Goal: Task Accomplishment & Management: Complete application form

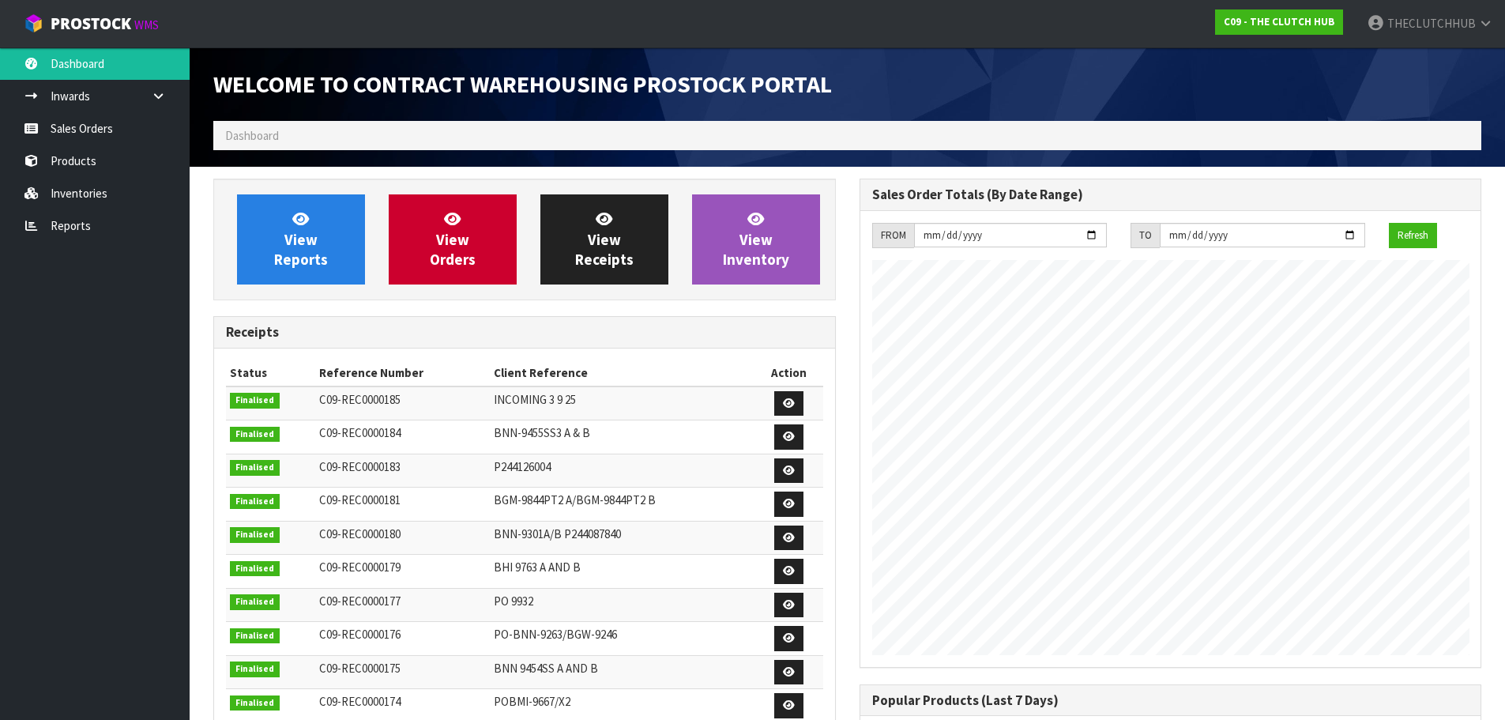
scroll to position [825, 645]
click at [80, 128] on link "Sales Orders" at bounding box center [95, 128] width 190 height 32
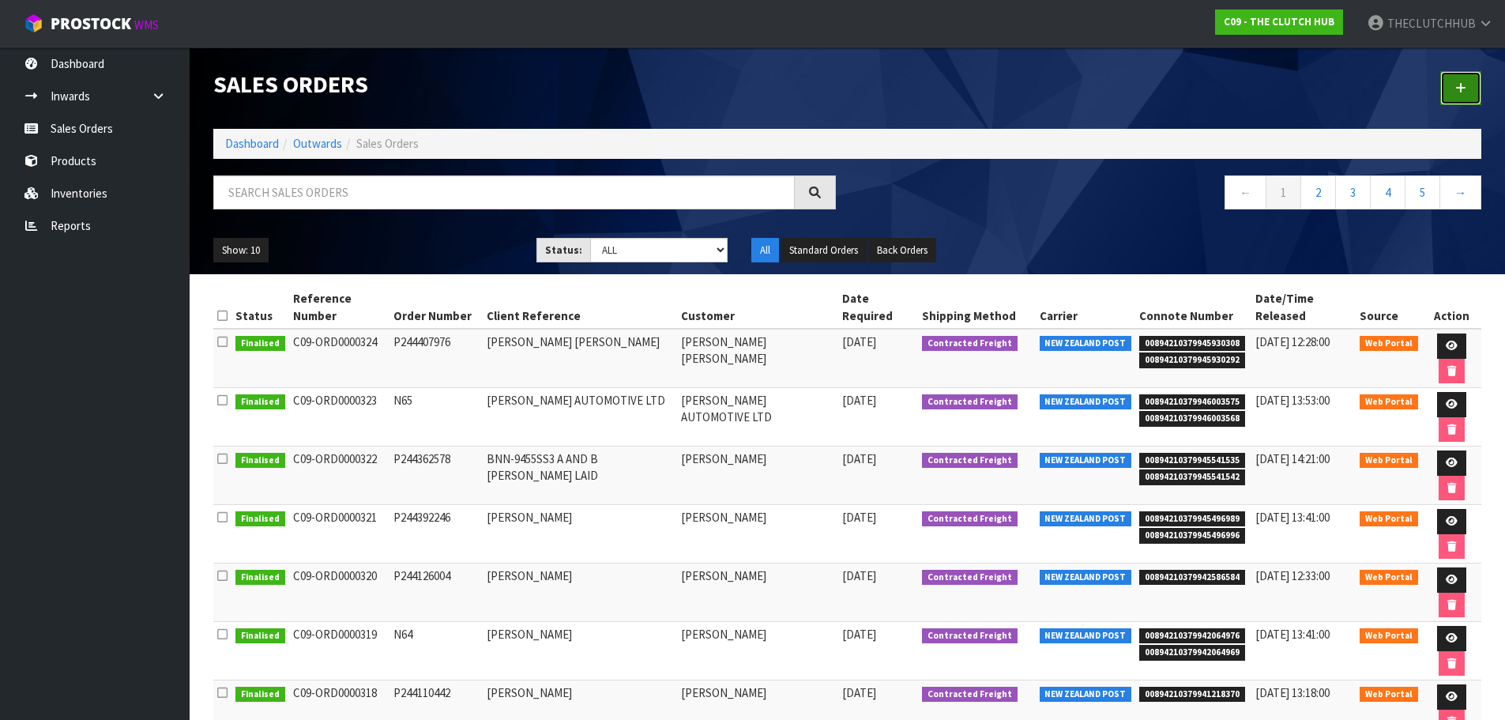
click at [739, 101] on link at bounding box center [1460, 88] width 41 height 34
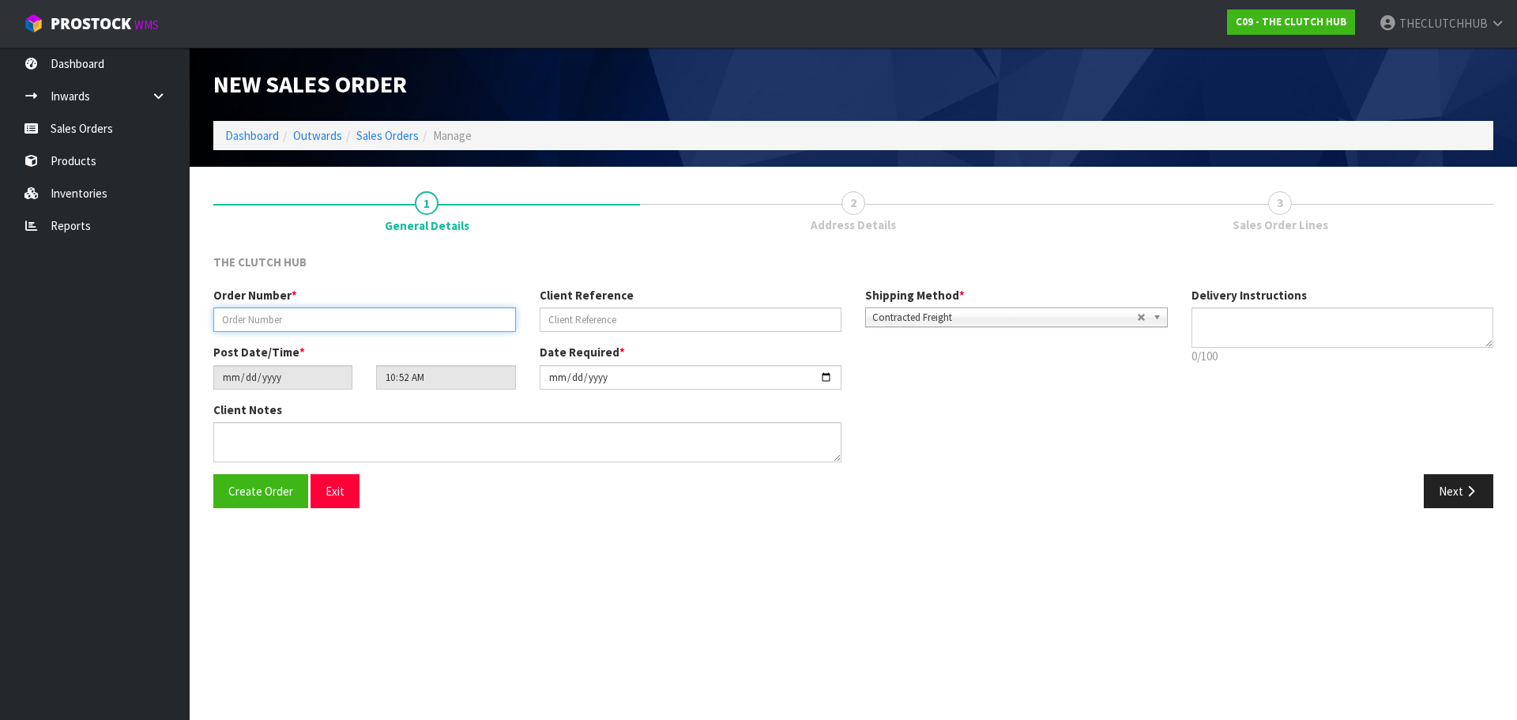
click at [322, 311] on input "text" at bounding box center [364, 319] width 303 height 24
click at [276, 311] on input "N66" at bounding box center [364, 319] width 303 height 24
type input "N66"
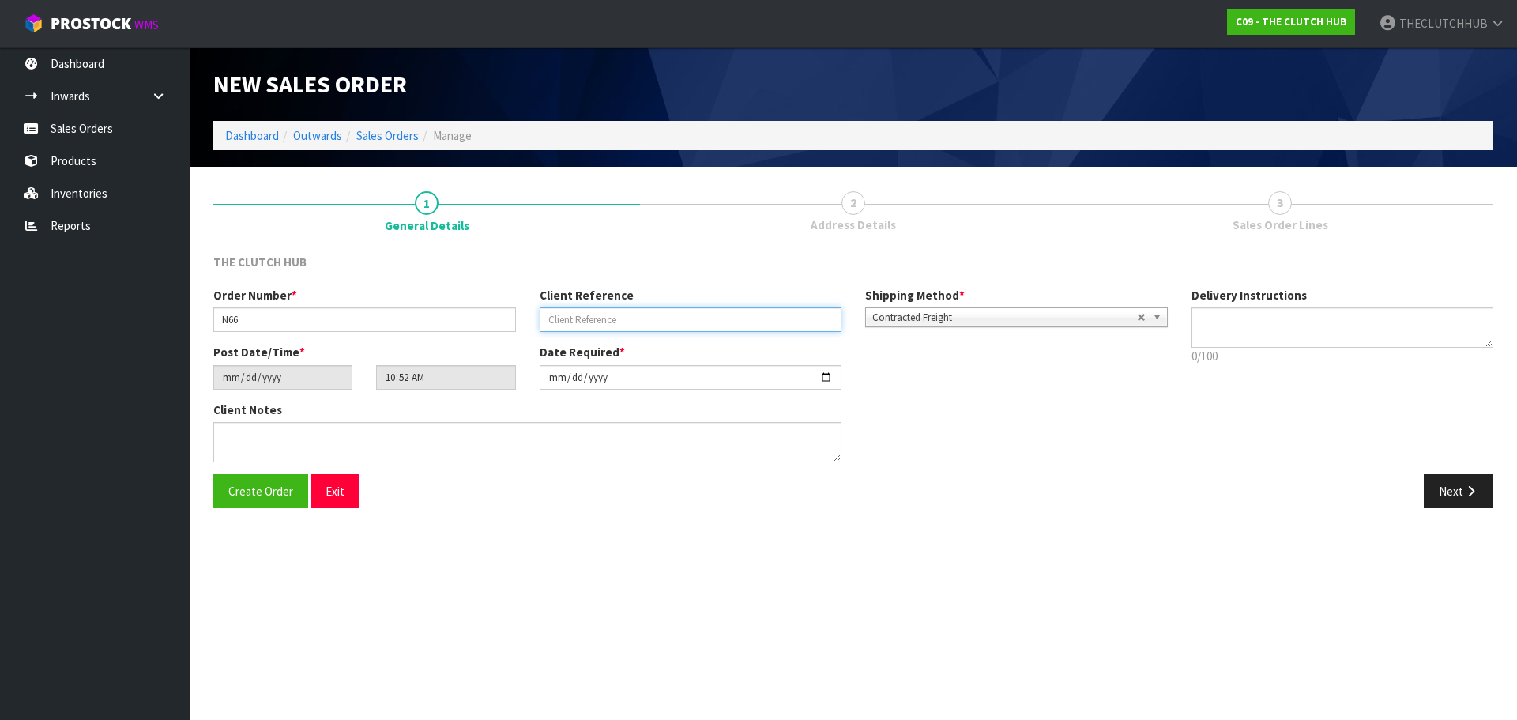
paste input "[PERSON_NAME]"
type input "[PERSON_NAME]"
click at [240, 311] on span "Create Order" at bounding box center [260, 490] width 65 height 15
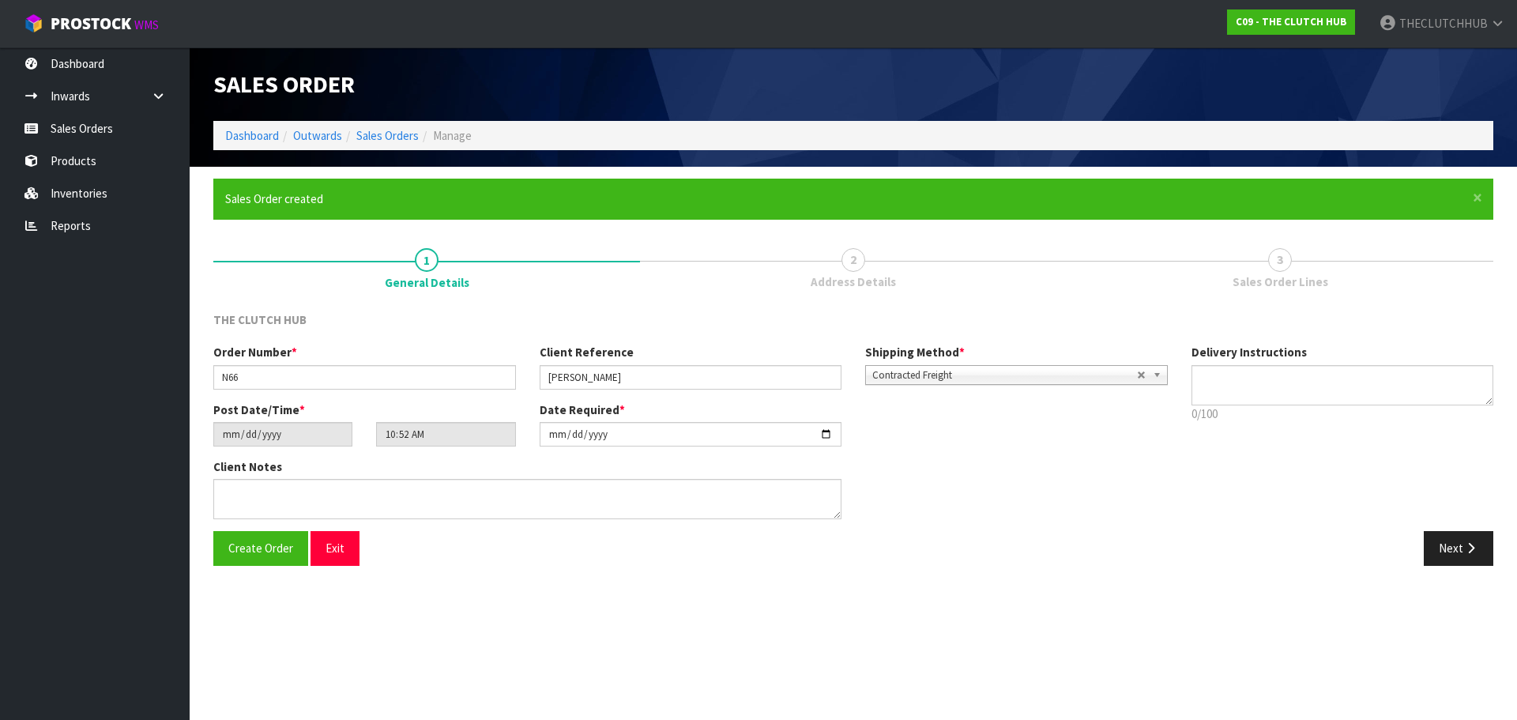
type input "12:52:00.000"
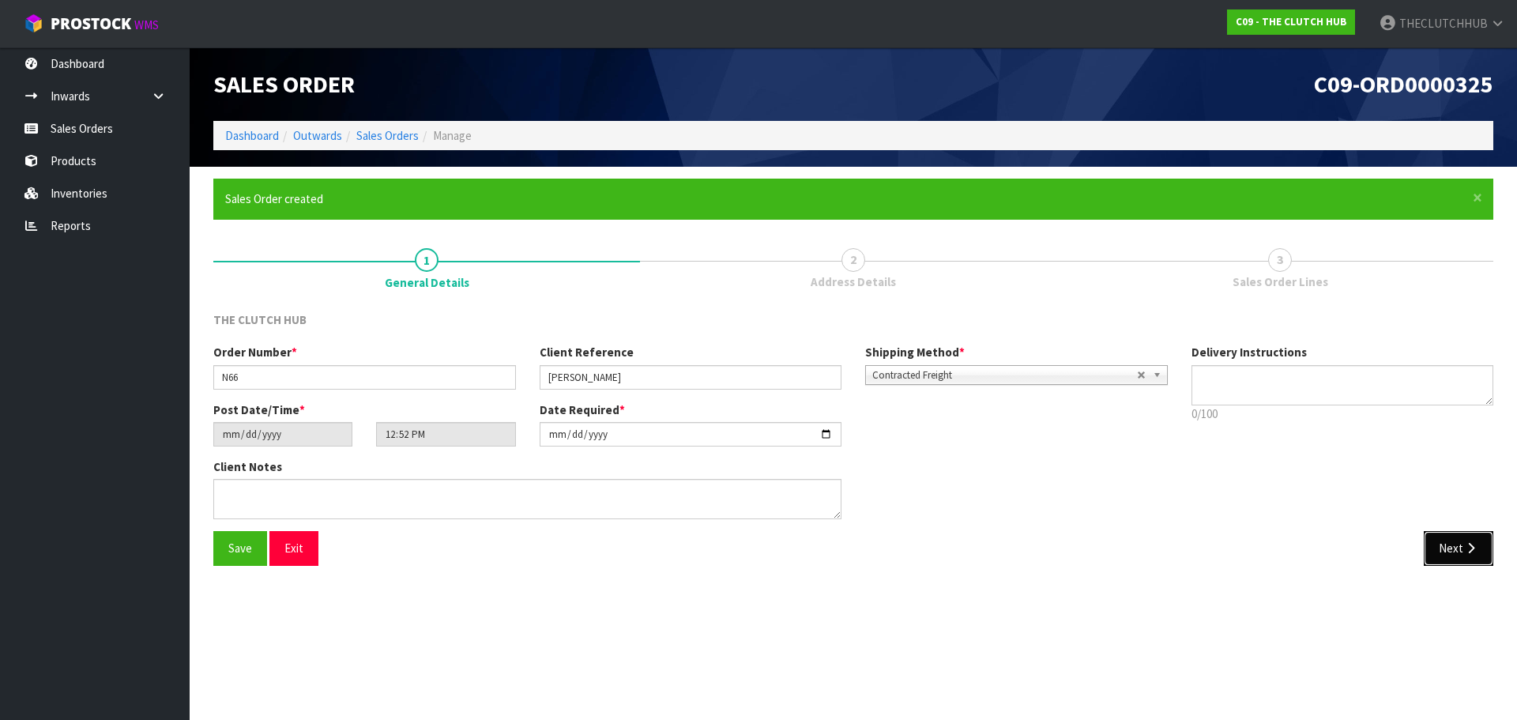
click at [739, 311] on button "Next" at bounding box center [1459, 548] width 70 height 34
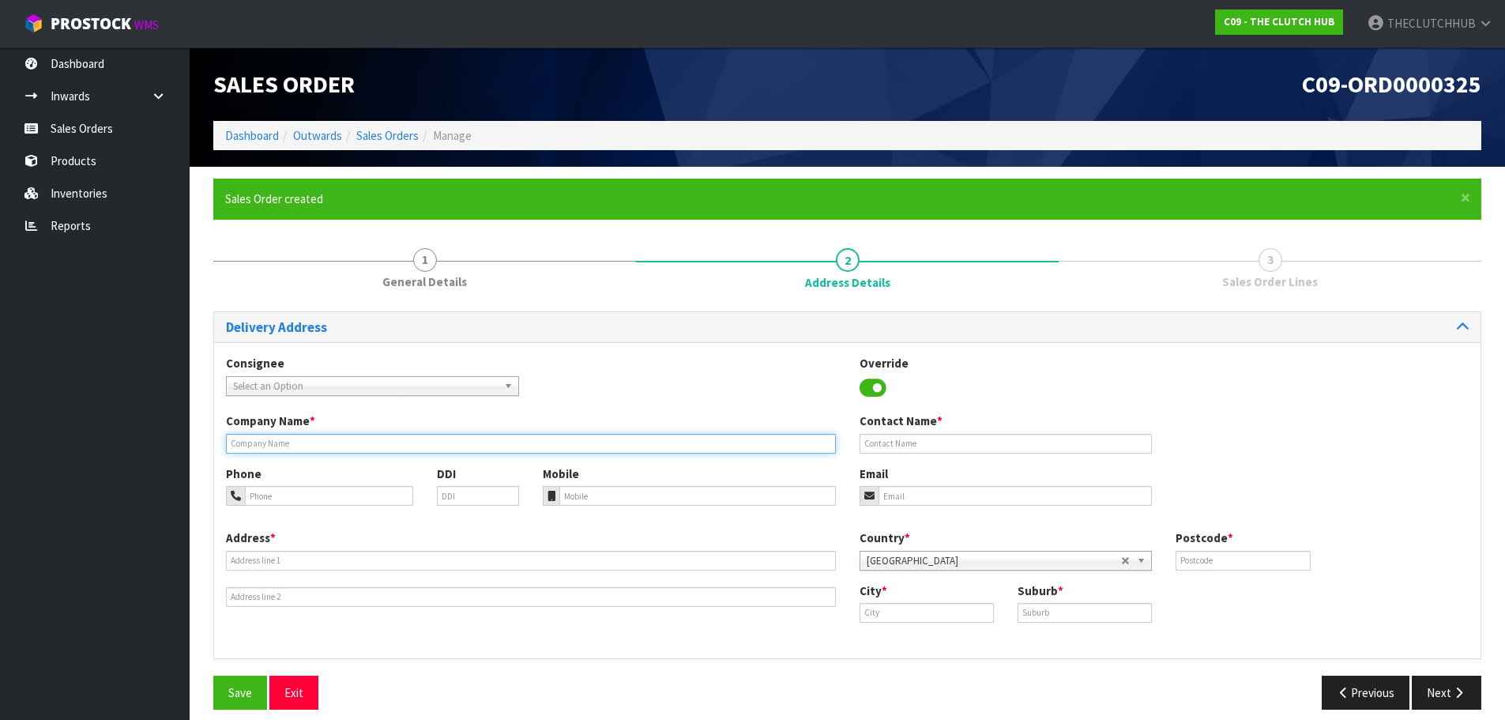
click at [301, 311] on input "text" at bounding box center [531, 444] width 610 height 20
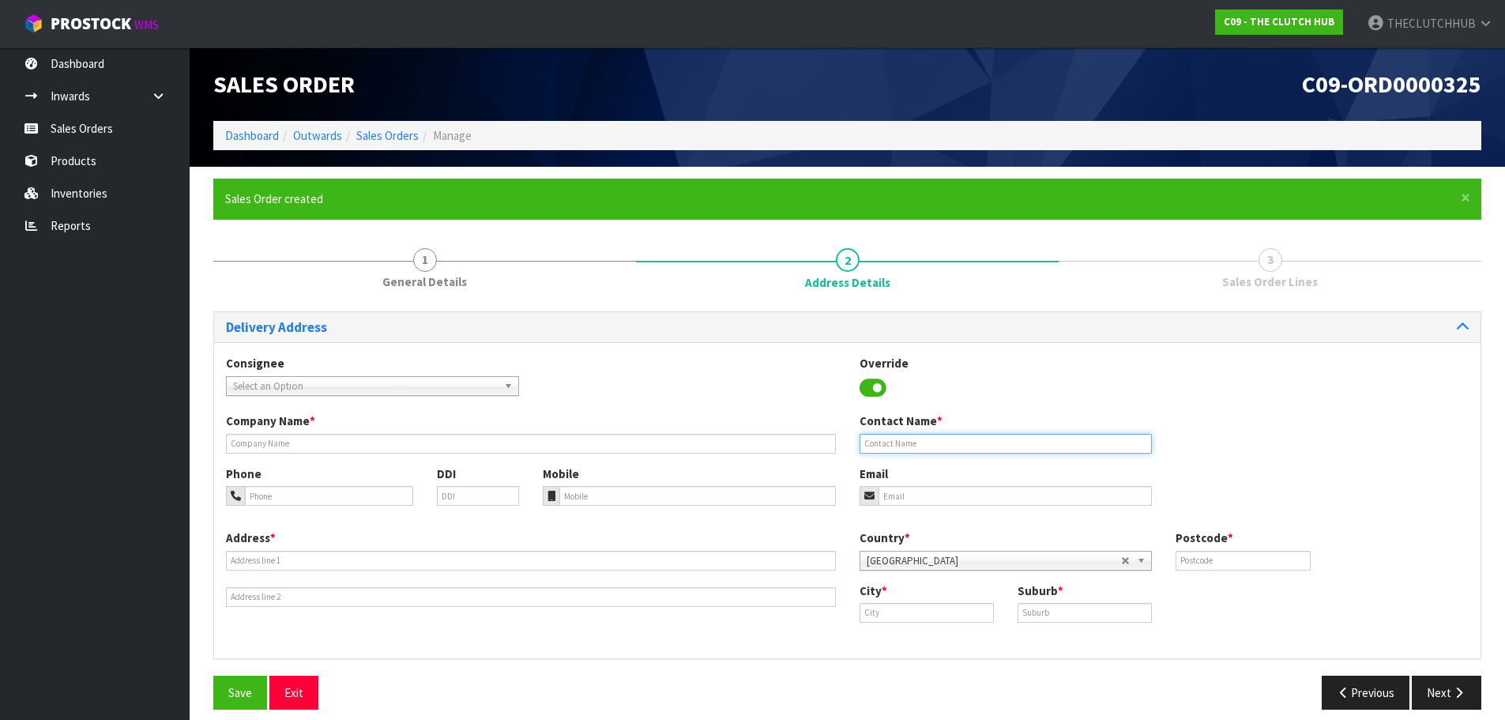
drag, startPoint x: 301, startPoint y: 443, endPoint x: 1021, endPoint y: 435, distance: 720.5
paste input "[PERSON_NAME]"
type input "[PERSON_NAME]"
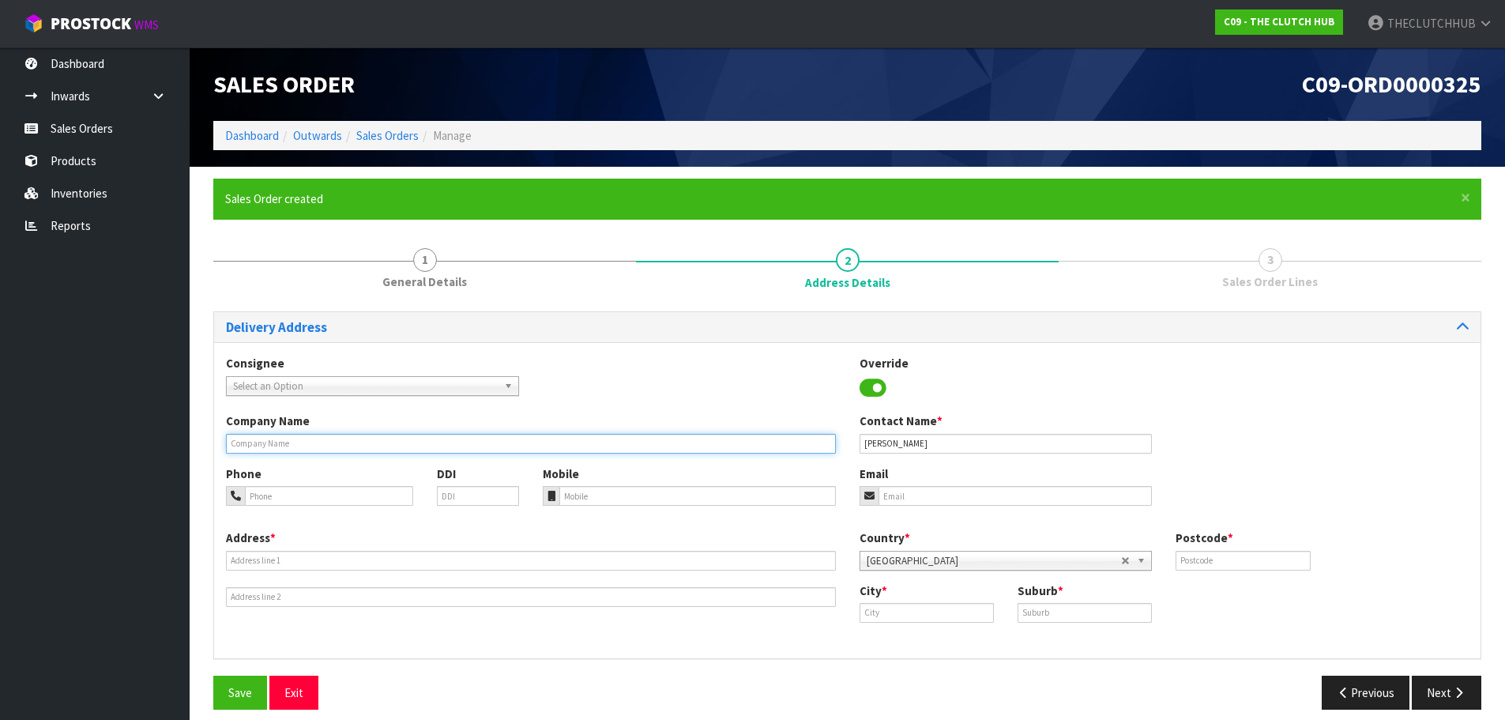
paste input "FIX IT [PERSON_NAME]"
type input "FIX IT [PERSON_NAME]"
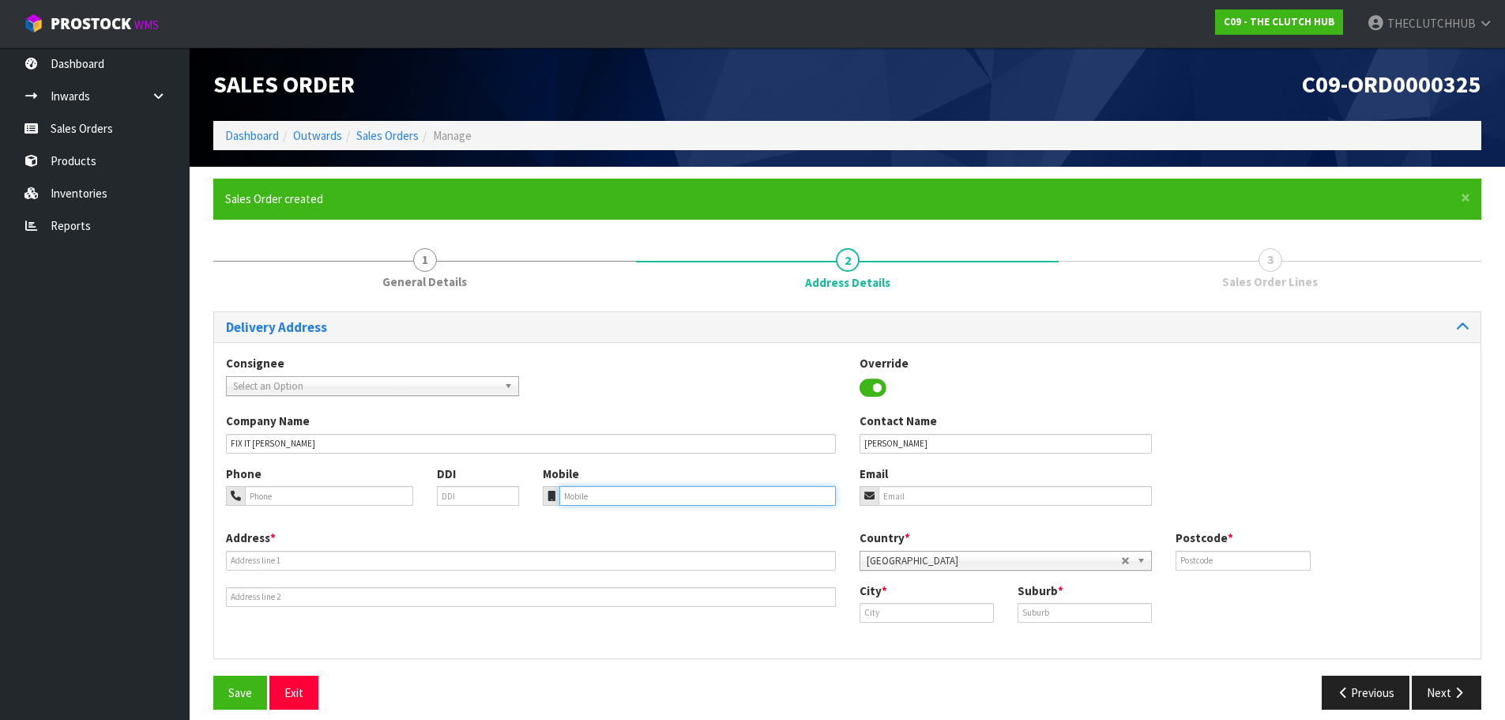
click at [588, 311] on input "tel" at bounding box center [697, 496] width 277 height 20
paste input "0211002767"
type input "0211002767"
drag, startPoint x: 276, startPoint y: 561, endPoint x: 40, endPoint y: 561, distance: 235.4
click at [276, 311] on input "text" at bounding box center [531, 561] width 610 height 20
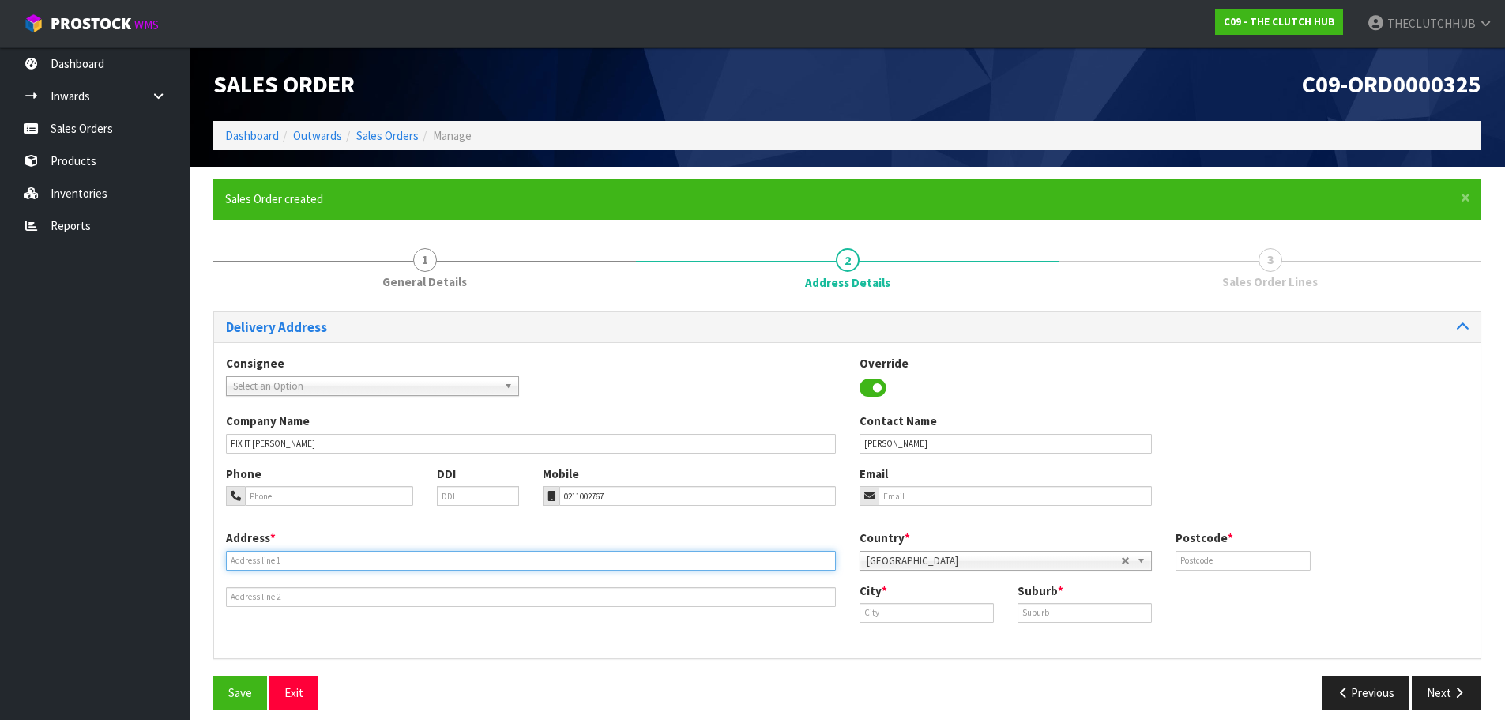
paste input "1747 COLVILLE ROAD, AMODEO BAY R D 4"
type input "1747 COLVILLE ROAD, AMODEO BAY R D 4"
paste input "COROMANDEL"
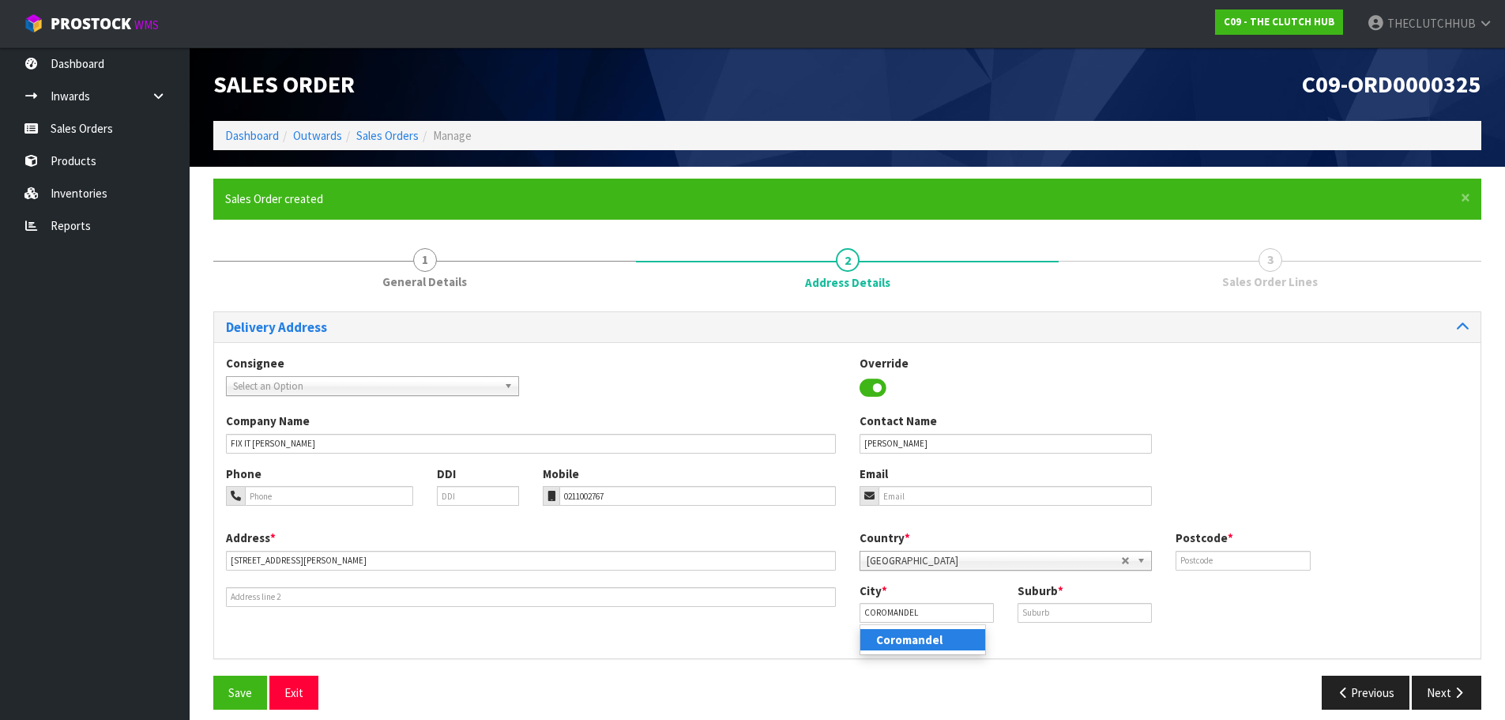
drag, startPoint x: 915, startPoint y: 640, endPoint x: 948, endPoint y: 633, distance: 33.9
click at [739, 311] on strong "Coromandel" at bounding box center [909, 639] width 66 height 15
type input "Coromandel"
paste input "AMODEO BAY"
type input "AMODEO BAY"
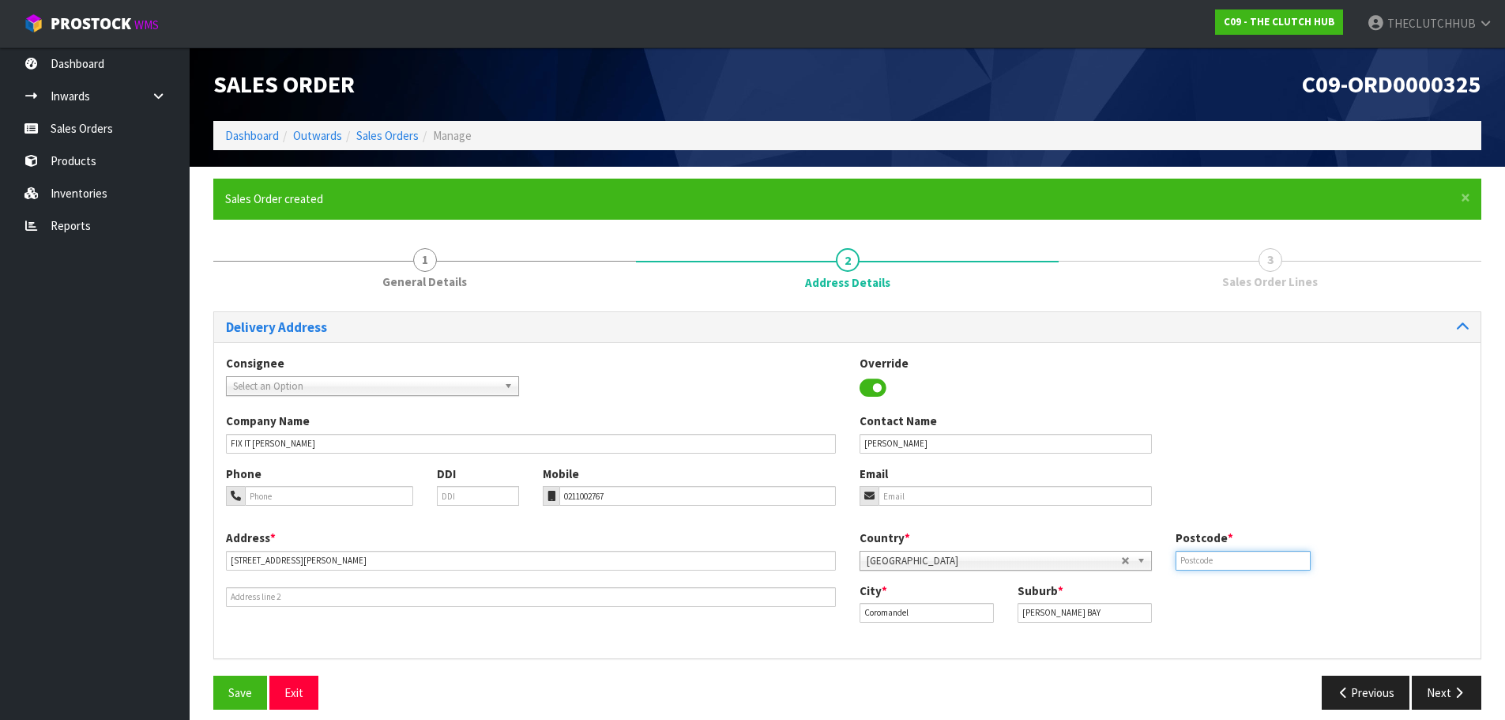
click at [739, 311] on input "text" at bounding box center [1243, 561] width 134 height 20
type input "3584"
click at [238, 311] on span "Save" at bounding box center [240, 692] width 24 height 15
paste input "fixitwrightnz@gmail.com"
drag, startPoint x: 894, startPoint y: 491, endPoint x: 912, endPoint y: 491, distance: 18.2
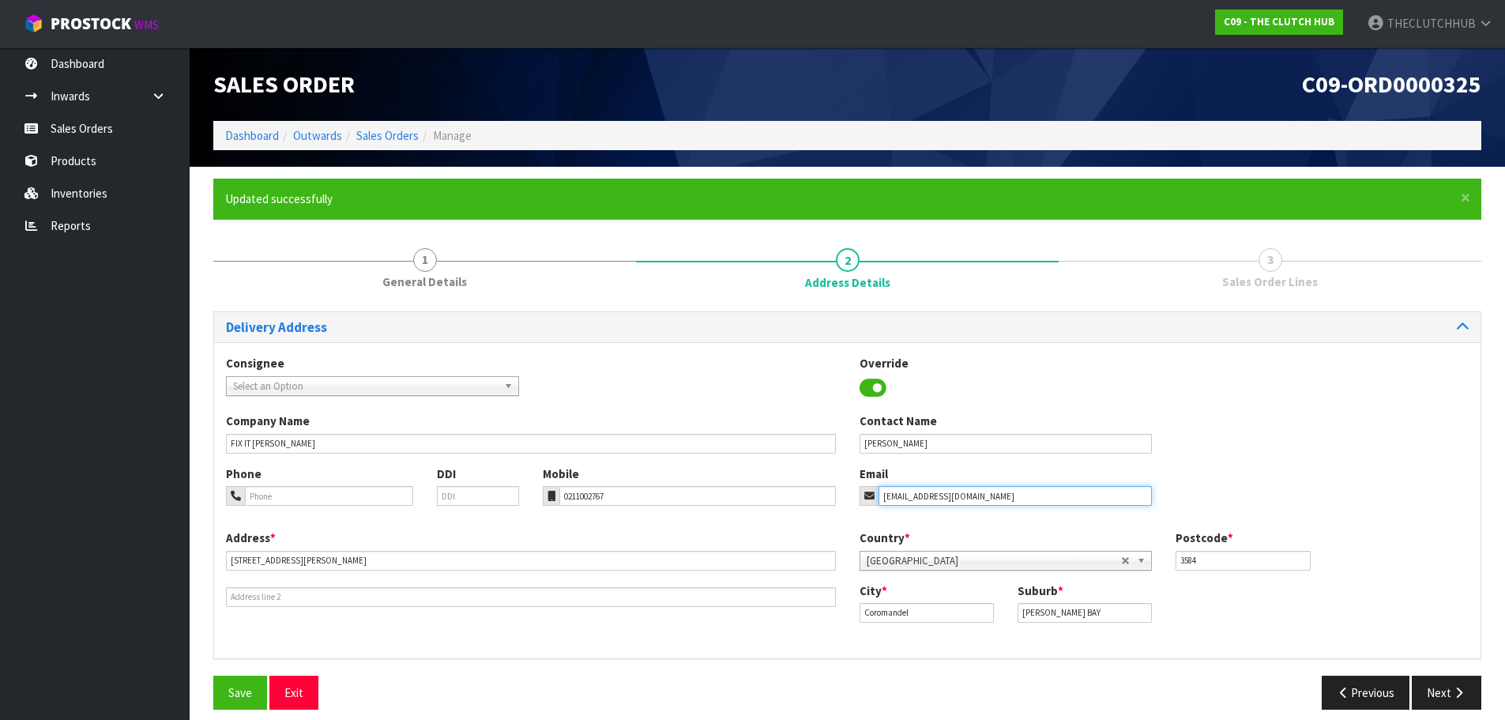
click at [739, 311] on input "fixitwrightnz@gmail.com" at bounding box center [1015, 496] width 274 height 20
type input "fixitwrightnz@gmail.com"
click at [238, 311] on span "Save" at bounding box center [240, 692] width 24 height 15
click at [739, 311] on button "Next" at bounding box center [1447, 692] width 70 height 34
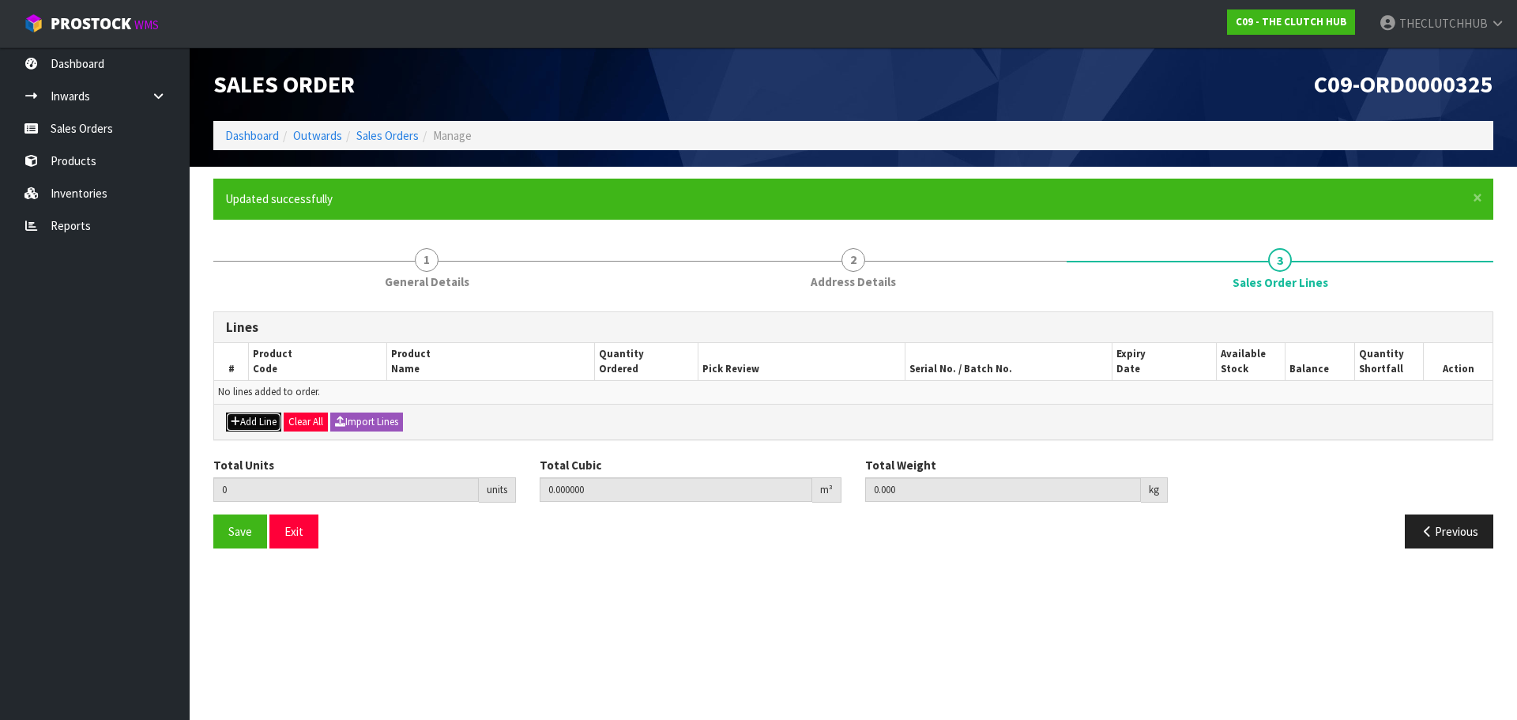
click at [245, 311] on button "Add Line" at bounding box center [253, 421] width 55 height 19
type input "0"
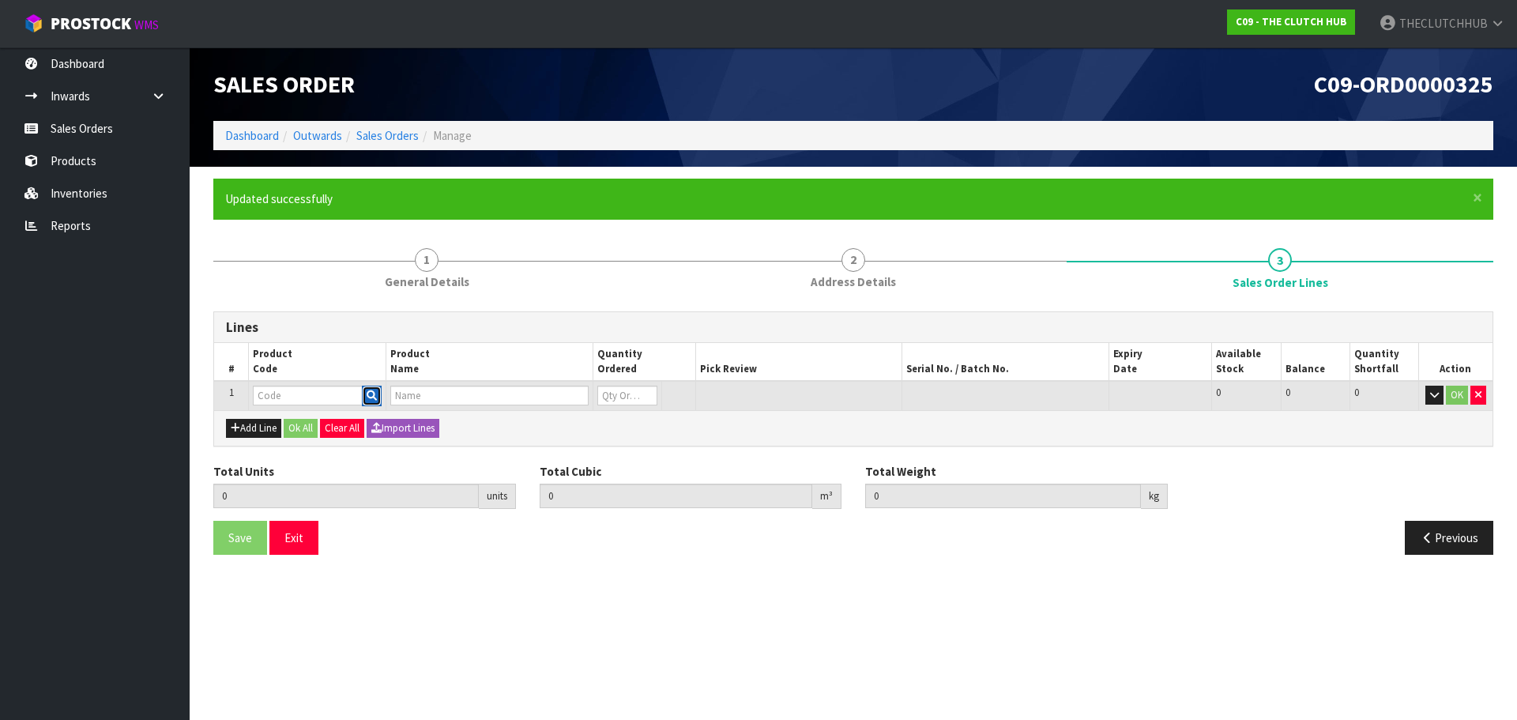
click at [367, 311] on icon "button" at bounding box center [372, 395] width 10 height 10
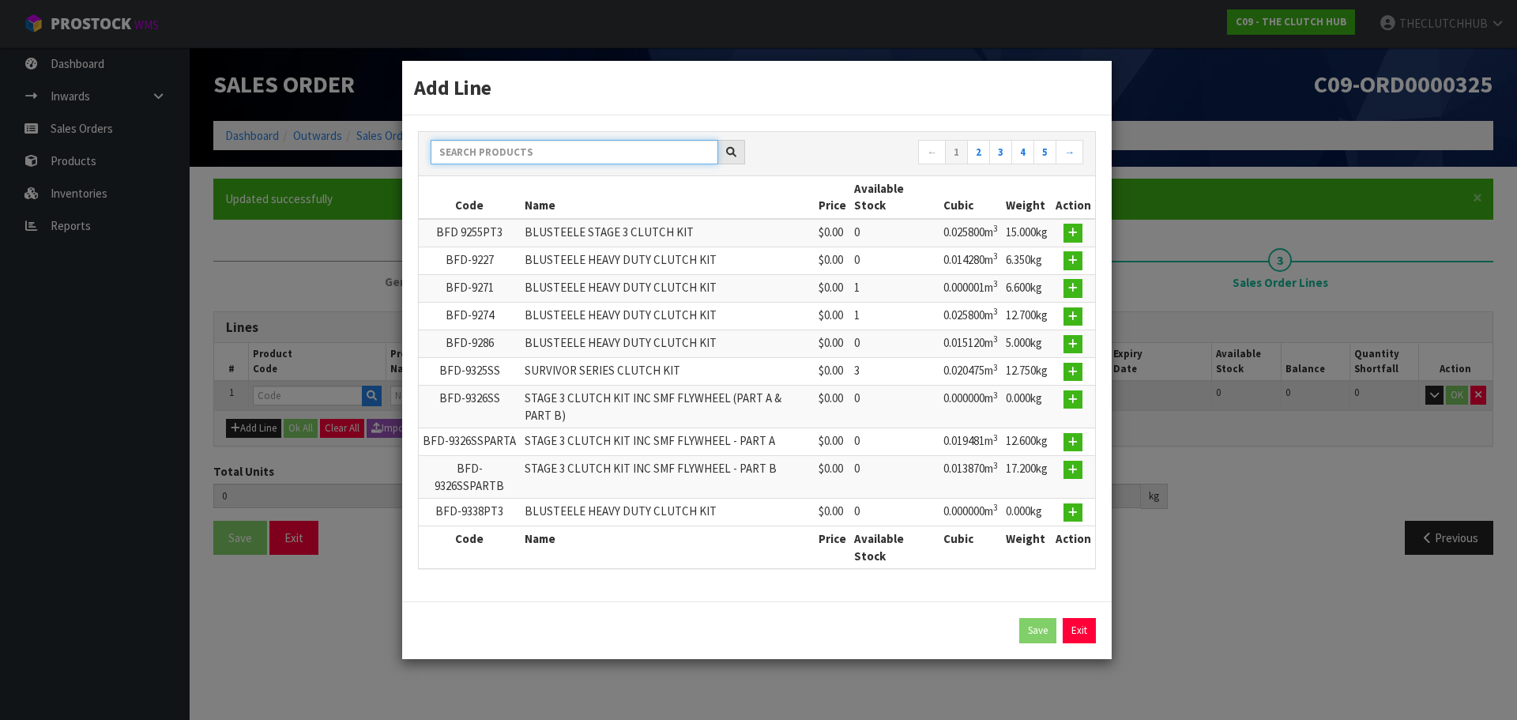
click at [551, 153] on input "text" at bounding box center [575, 152] width 288 height 24
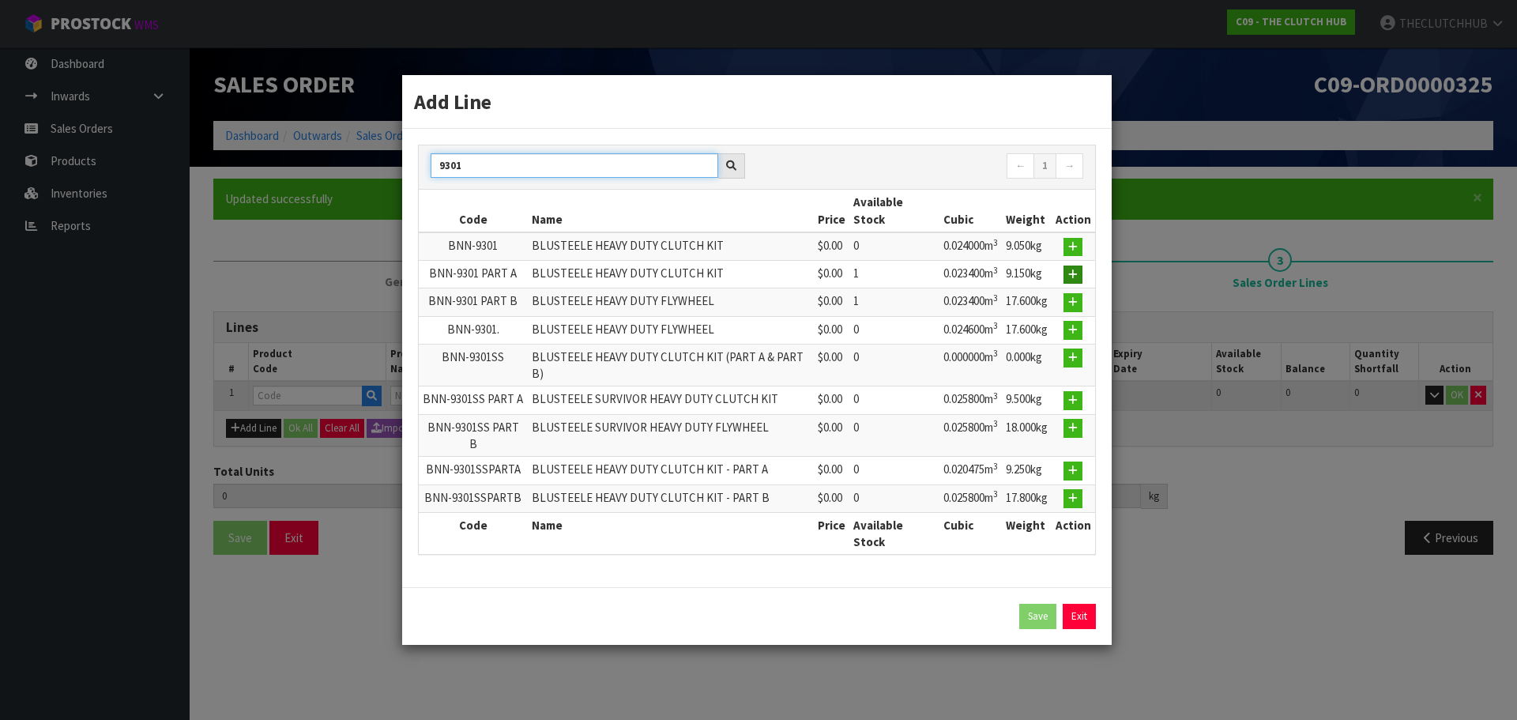
type input "9301"
click at [739, 280] on icon "button" at bounding box center [1072, 274] width 9 height 10
type input "0.000000"
type input "0.000"
type input "BNN-9301 PART A"
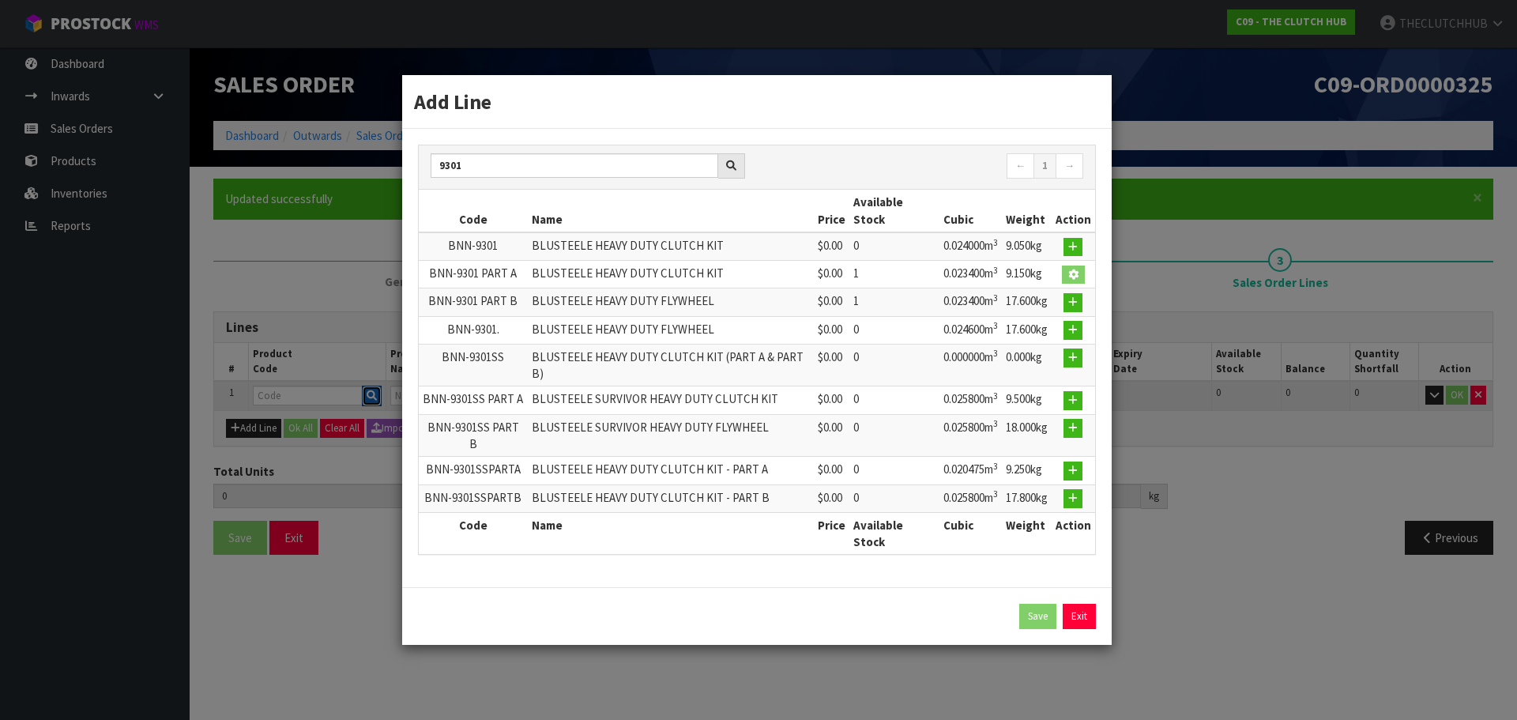
type input "BLUSTEELE HEAVY DUTY CLUTCH KIT"
type input "0"
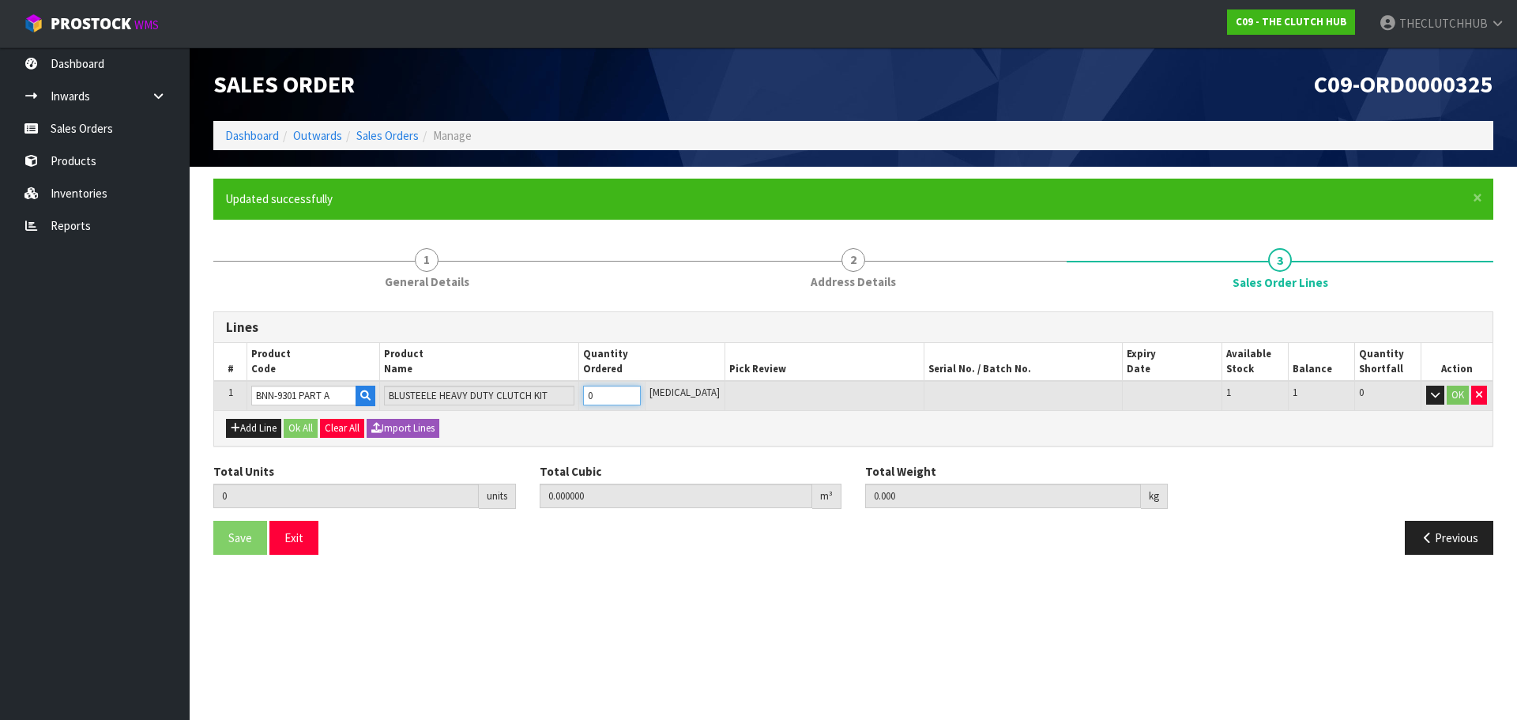
click at [570, 311] on tr "1 BNN-9301 PART A BLUSTEELE HEAVY DUTY CLUTCH KIT 0 PCE 1 1 0 OK" at bounding box center [853, 395] width 1278 height 29
type input "1"
type input "0.0234"
type input "9.15"
type input "1"
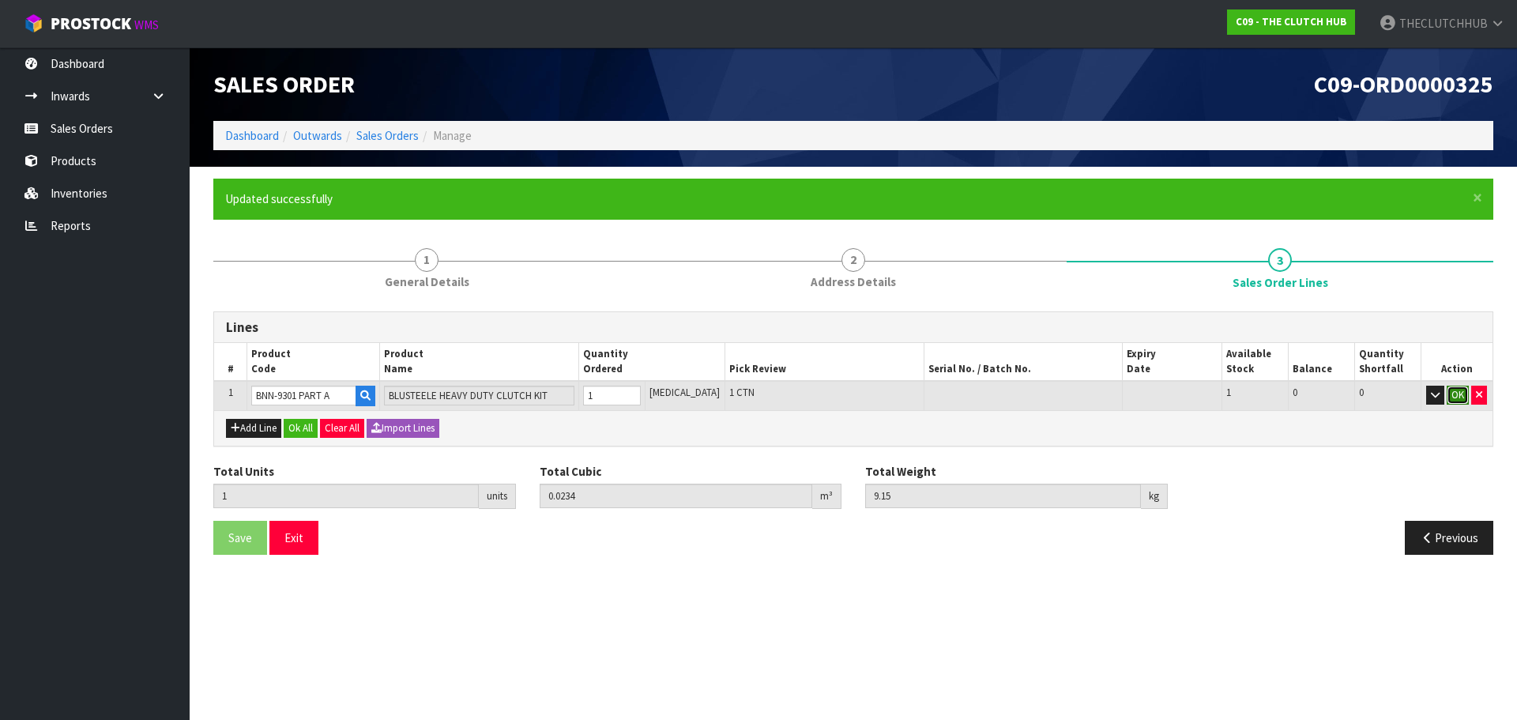
click at [739, 311] on button "OK" at bounding box center [1458, 395] width 22 height 19
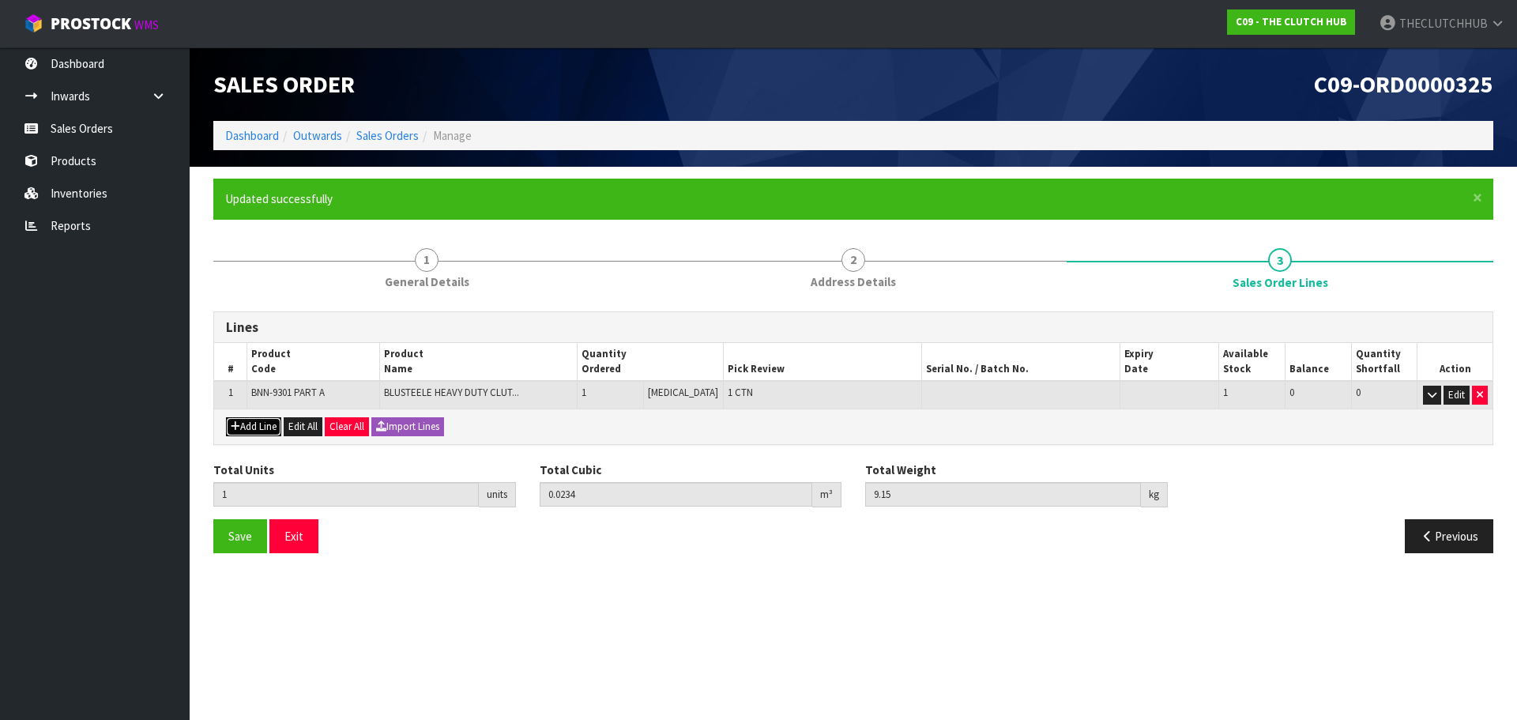
click at [259, 311] on button "Add Line" at bounding box center [253, 426] width 55 height 19
type input "0"
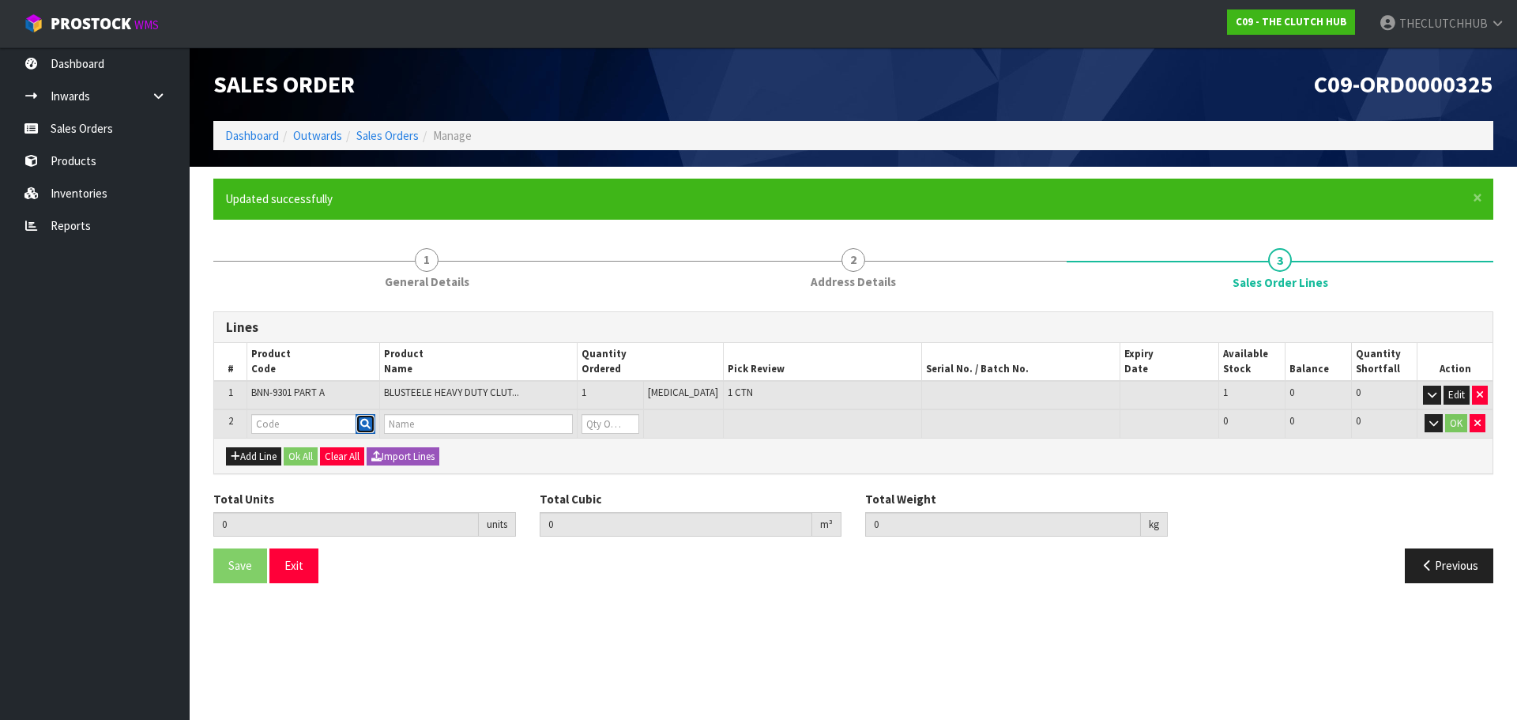
click at [371, 311] on icon "button" at bounding box center [365, 424] width 10 height 10
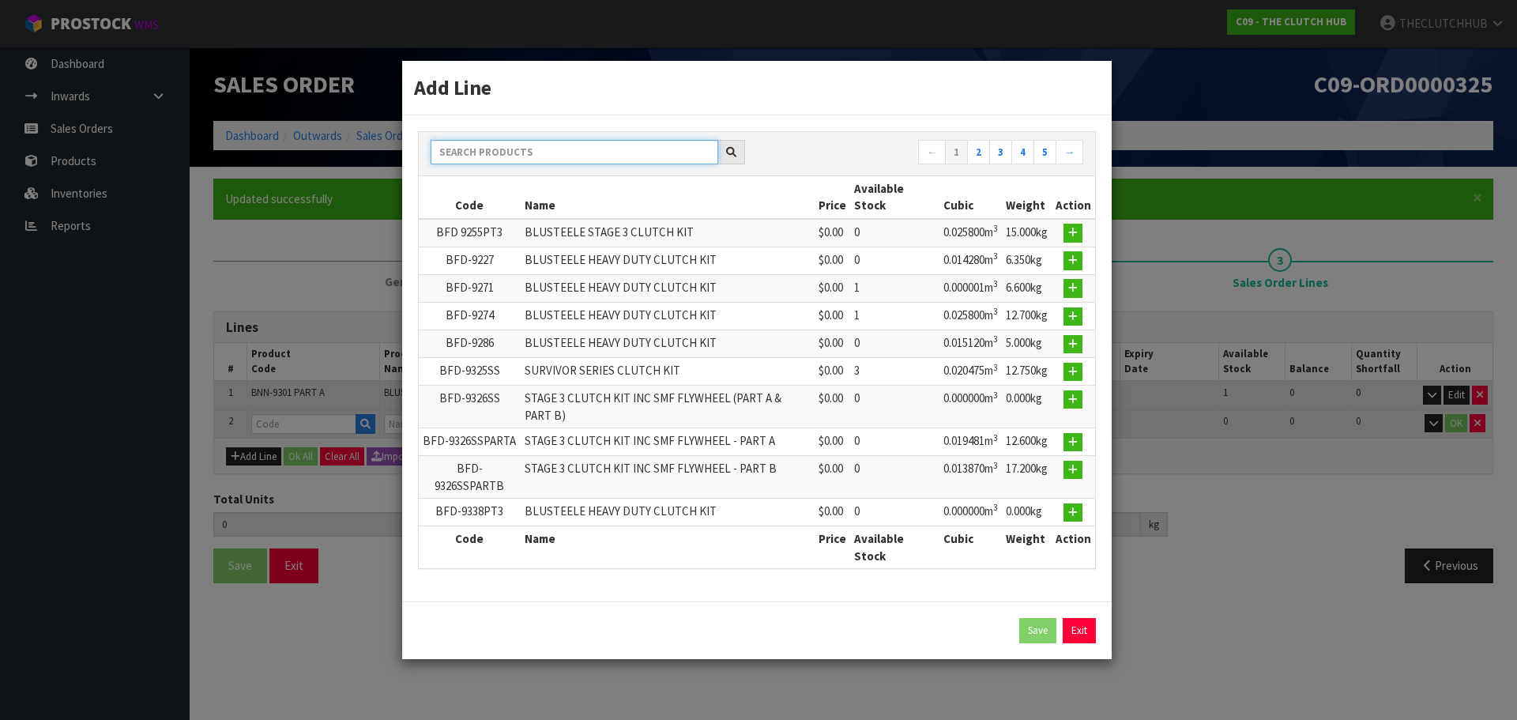
click at [544, 160] on input "text" at bounding box center [575, 152] width 288 height 24
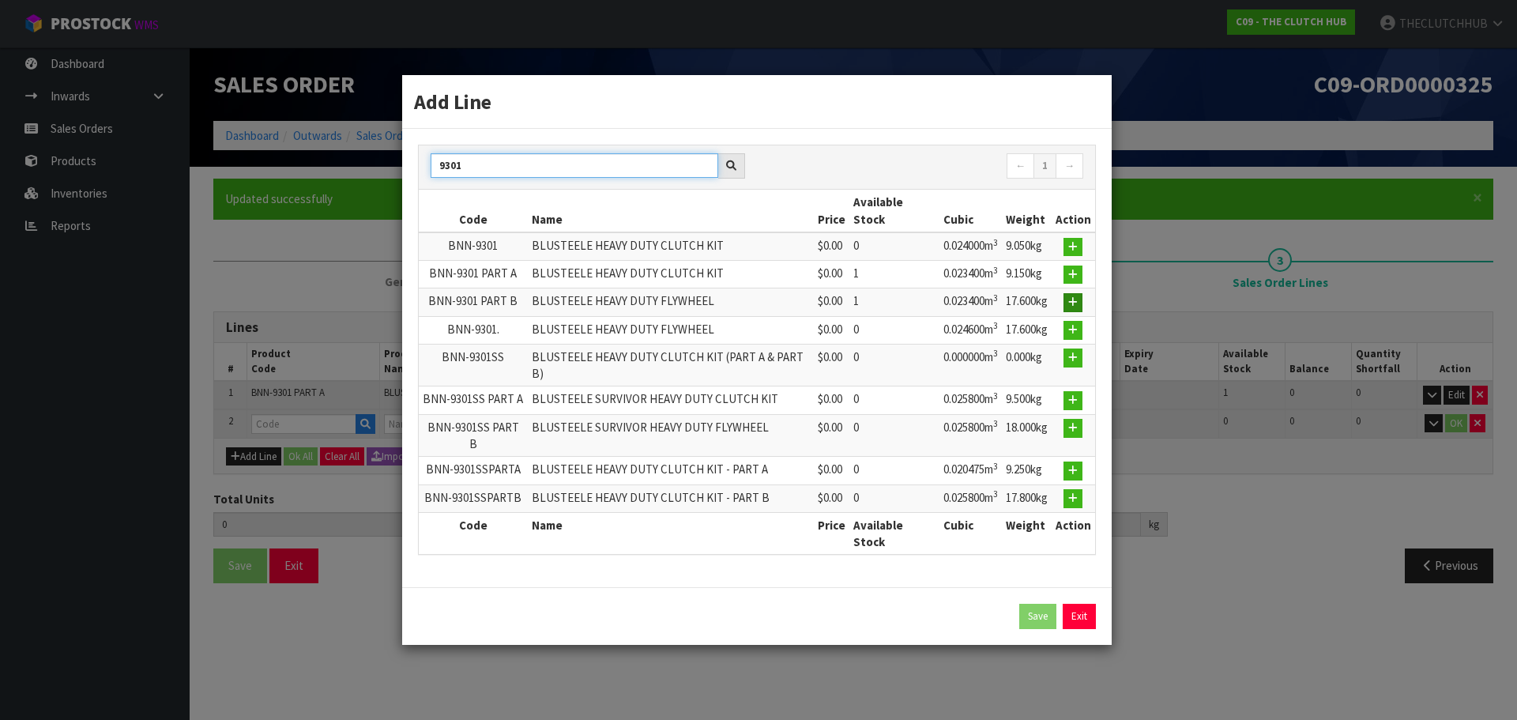
type input "9301"
click at [739, 307] on icon "button" at bounding box center [1072, 302] width 9 height 10
type input "1"
type input "0.0234"
type input "9.15"
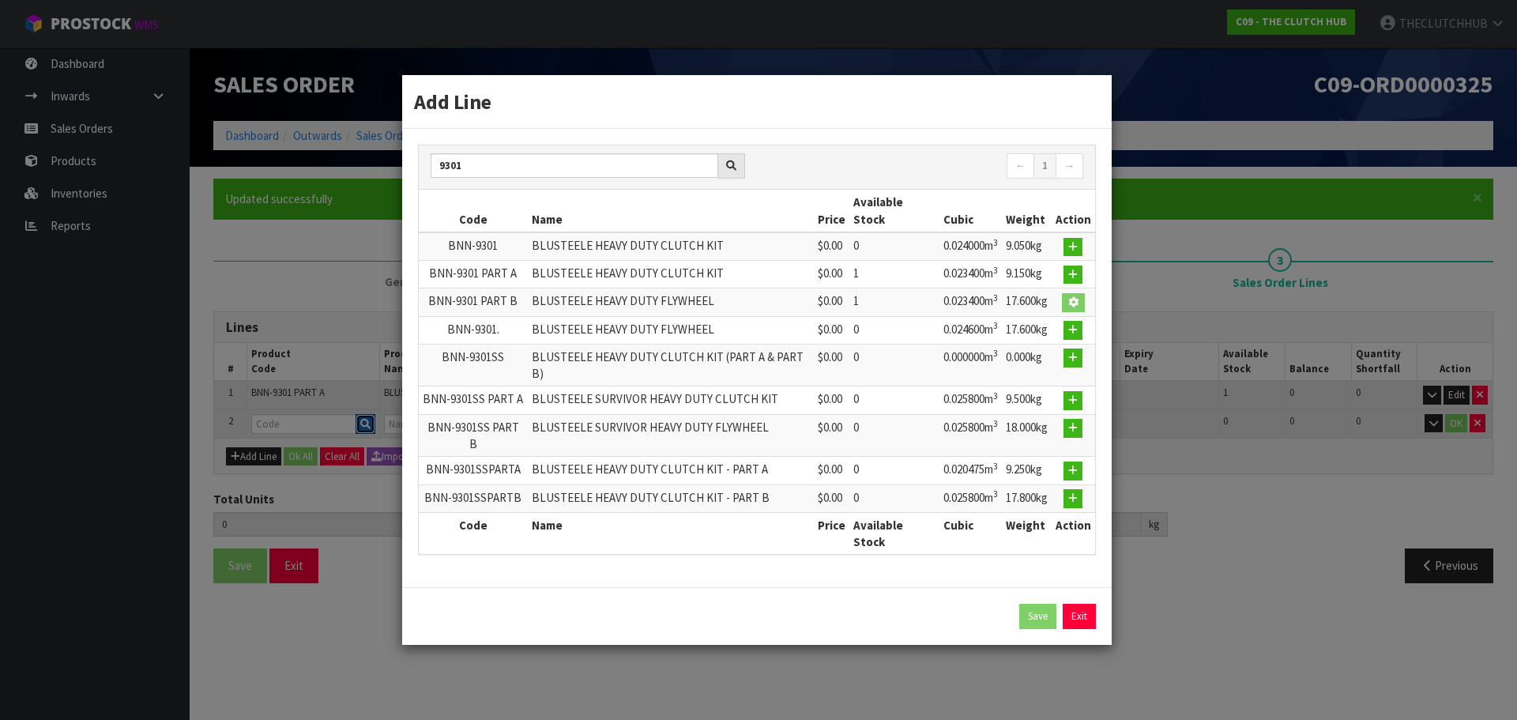
type input "BNN-9301 PART B"
type input "BLUSTEELE HEAVY DUTY FLYWHEEL"
type input "0"
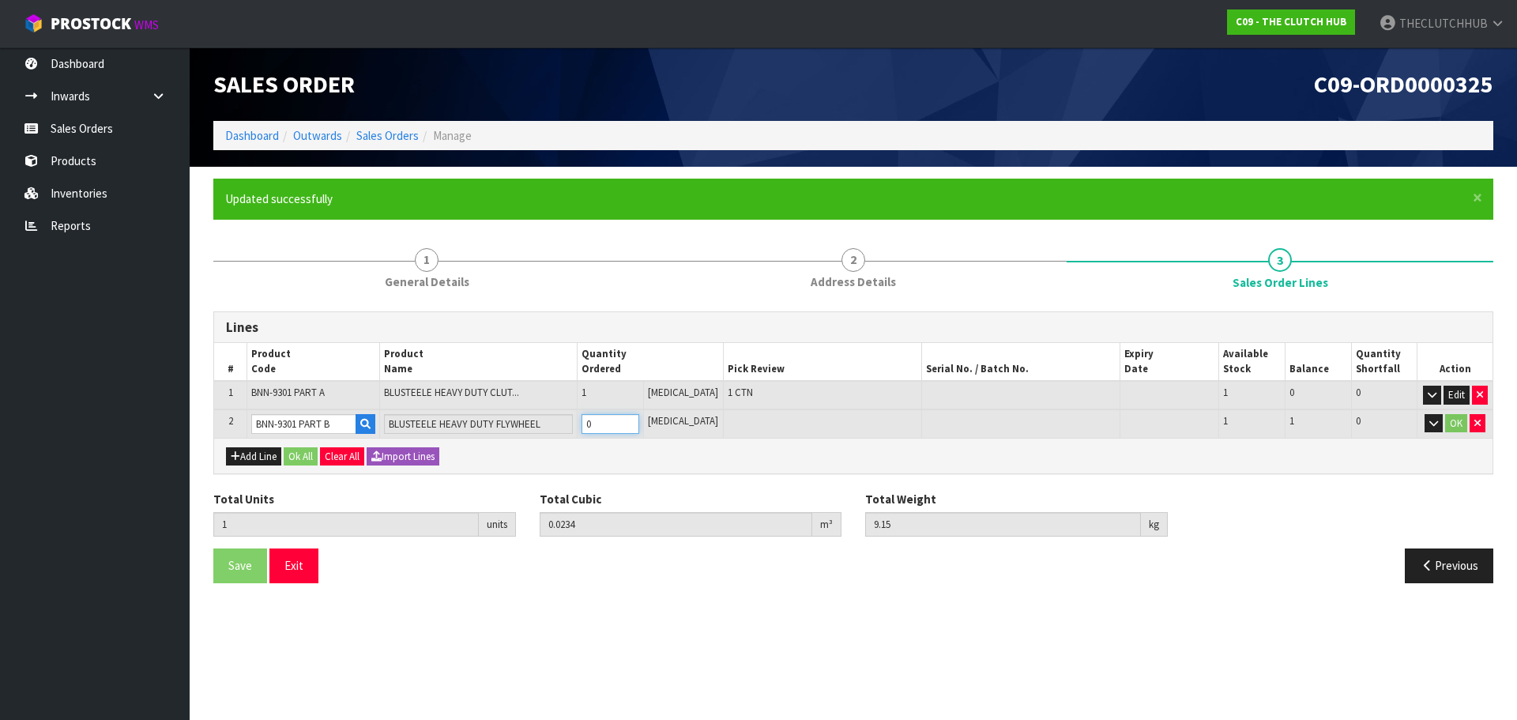
click at [574, 311] on tr "2 BNN-9301 PART B BLUSTEELE HEAVY DUTY FLYWHEEL 0 PCE 1 1 0 OK" at bounding box center [853, 423] width 1278 height 29
type input "2"
type input "0.0468"
type input "26.75"
type input "1"
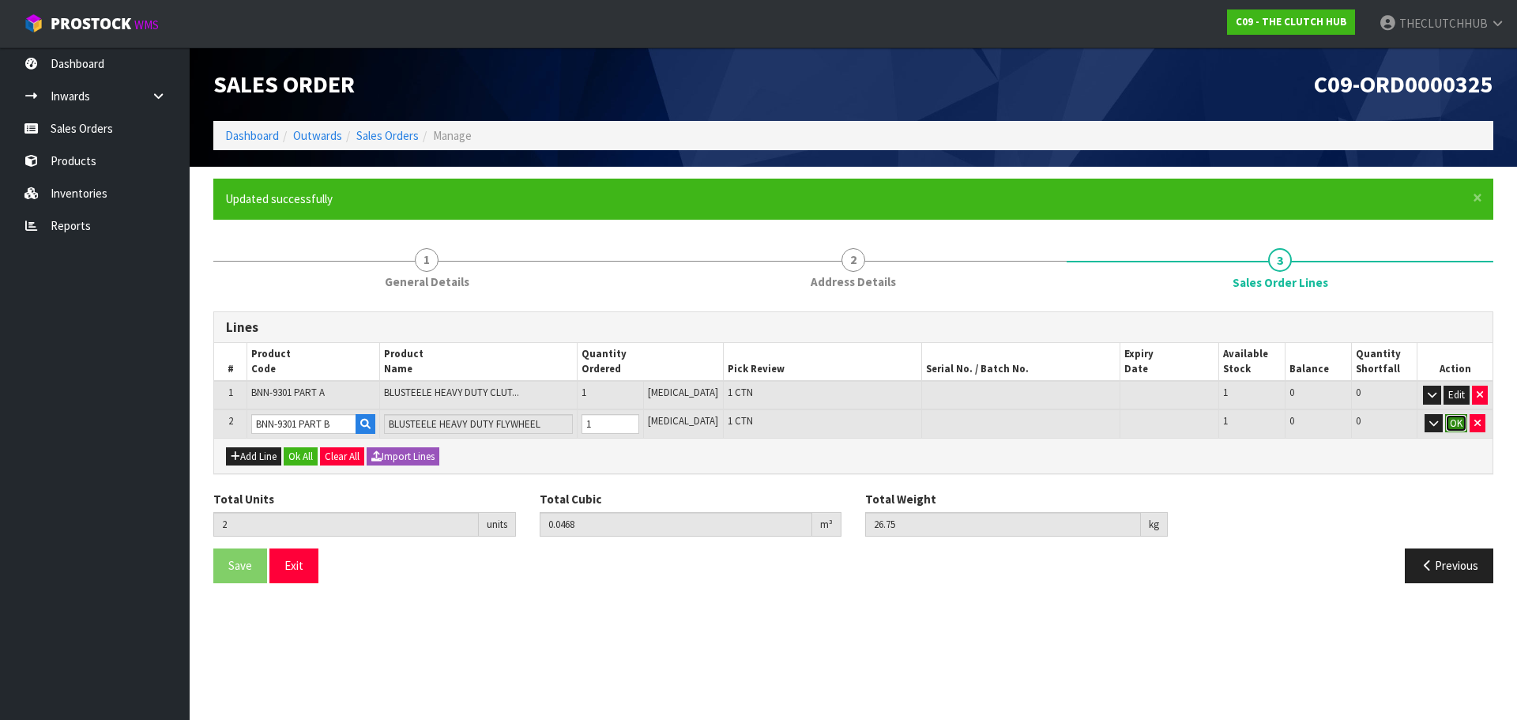
click at [739, 311] on button "OK" at bounding box center [1456, 423] width 22 height 19
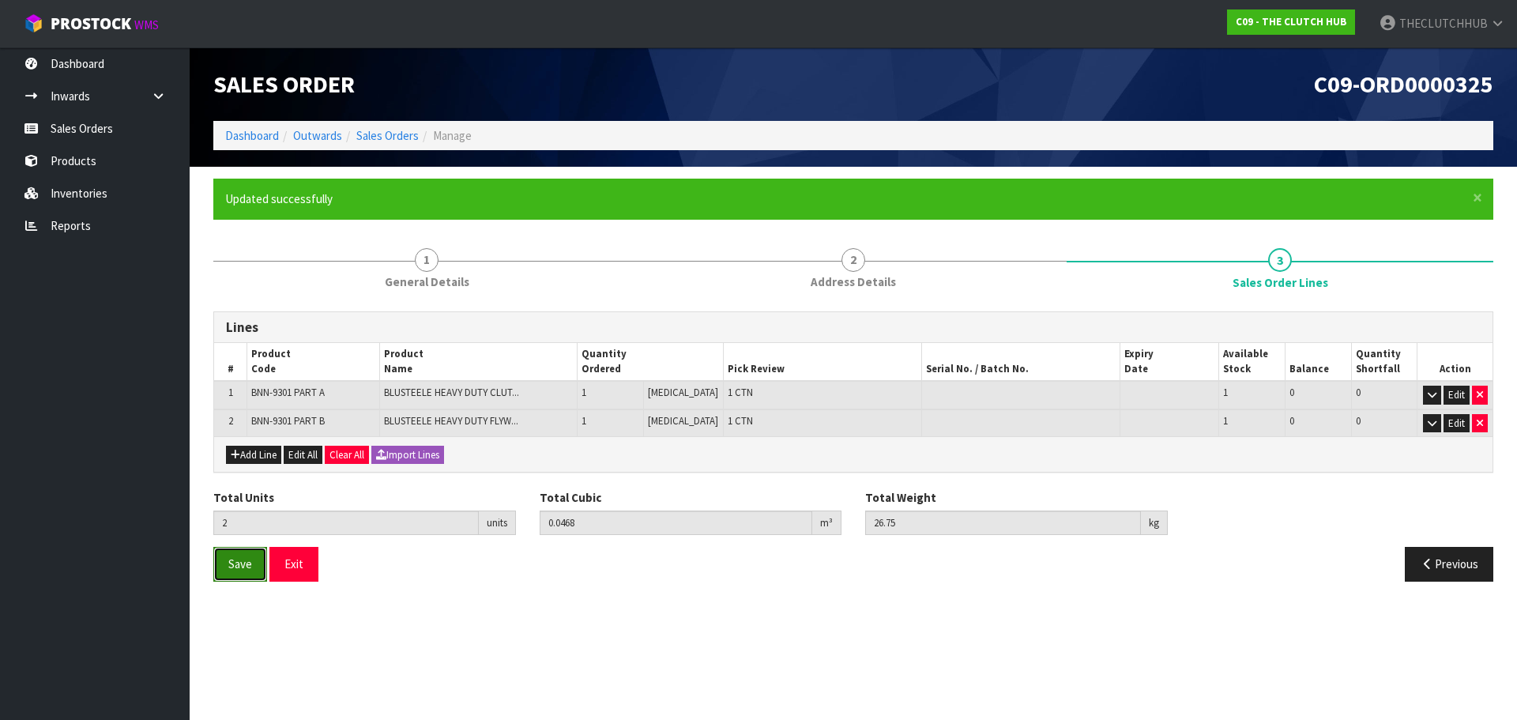
click at [229, 311] on span "Save" at bounding box center [240, 563] width 24 height 15
click at [248, 311] on button "Save" at bounding box center [240, 564] width 54 height 34
click at [303, 311] on button "Exit" at bounding box center [293, 564] width 49 height 34
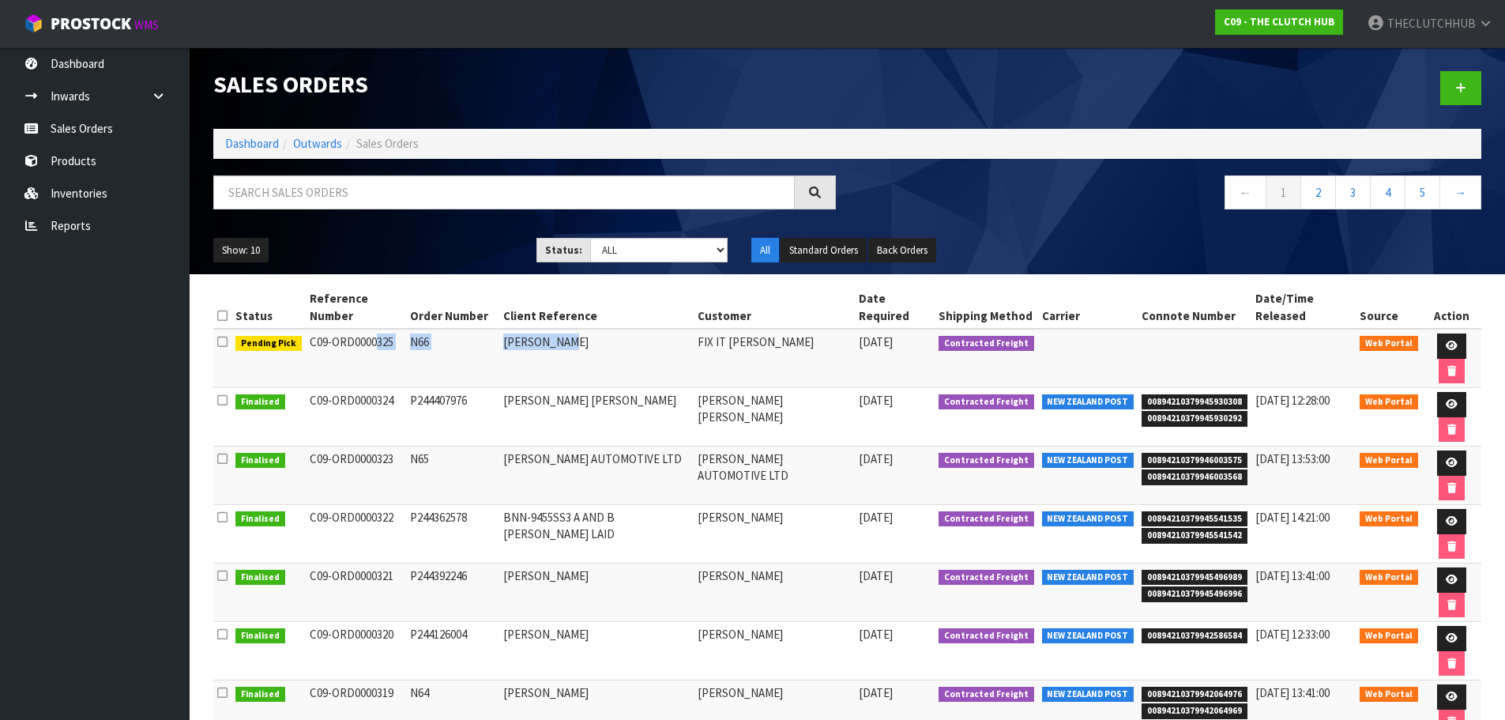
drag, startPoint x: 570, startPoint y: 322, endPoint x: 307, endPoint y: 322, distance: 262.3
click at [307, 329] on tr "Pending Pick C09-ORD0000325 N66 [PERSON_NAME] FIX IT [PERSON_NAME] [DATE] Contr…" at bounding box center [847, 358] width 1268 height 59
